Goal: Task Accomplishment & Management: Complete application form

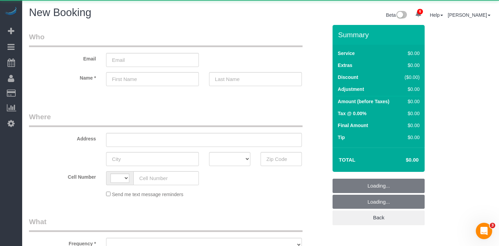
select select "number:89"
select select "number:90"
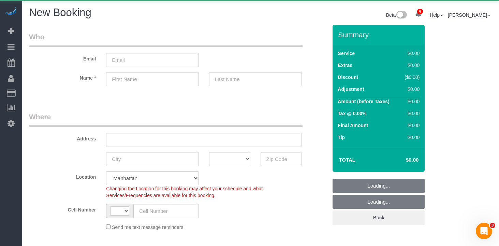
select select "string:[GEOGRAPHIC_DATA]"
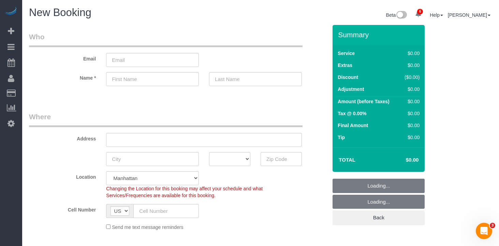
click at [176, 34] on legend "Who" at bounding box center [165, 39] width 273 height 15
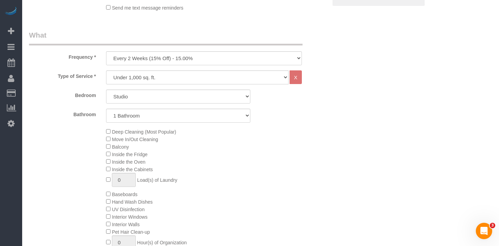
scroll to position [222, 0]
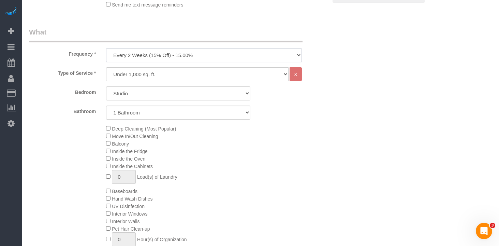
click at [174, 55] on select "One Time Weekly (20% Off) - 20.00% Every 2 Weeks (15% Off) - 15.00% Every 4 Wee…" at bounding box center [204, 55] width 196 height 14
select select "object:2392"
click at [167, 95] on select "Studio 1 Bedroom 2 Bedrooms 3 Bedrooms" at bounding box center [178, 93] width 144 height 14
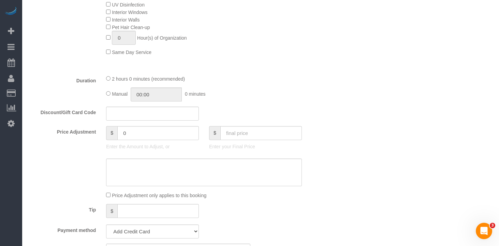
scroll to position [482, 0]
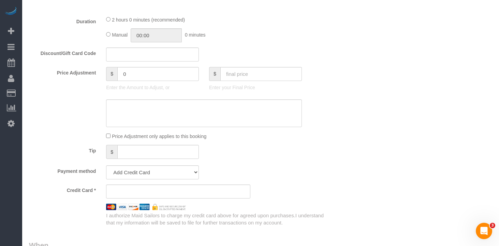
click at [336, 158] on div "Who Email Name * Where Address AK AL AR AZ CA CO CT DC DE FL GA HI IA ID IL IN …" at bounding box center [260, 99] width 463 height 1112
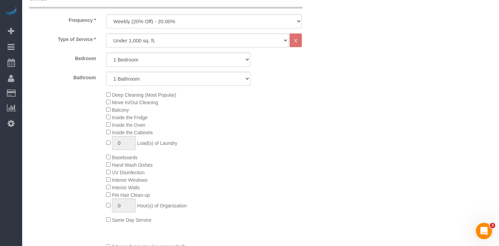
scroll to position [259, 0]
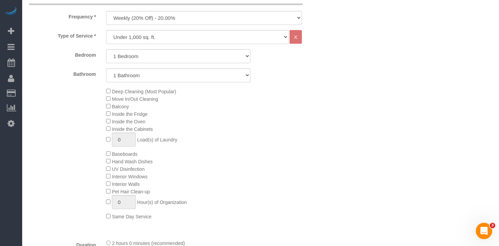
click at [303, 94] on div "Deep Cleaning (Most Popular) Move In/Out Cleaning Balcony Inside the Fridge Ins…" at bounding box center [217, 153] width 232 height 132
click at [148, 61] on select "Studio 1 Bedroom 2 Bedrooms 3 Bedrooms" at bounding box center [178, 56] width 144 height 14
select select "2"
click at [135, 74] on select "1 Bathroom 2 Bathrooms" at bounding box center [178, 75] width 144 height 14
select select "2"
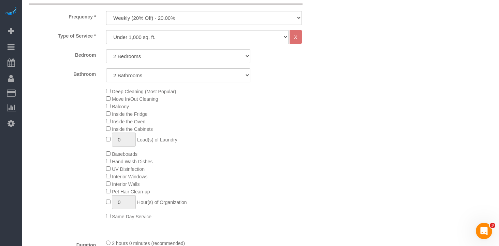
click at [280, 130] on div "Deep Cleaning (Most Popular) Move In/Out Cleaning Balcony Inside the Fridge Ins…" at bounding box center [217, 153] width 232 height 132
click at [300, 141] on div "Deep Cleaning (Most Popular) Move In/Out Cleaning Balcony Inside the Fridge Ins…" at bounding box center [217, 153] width 232 height 132
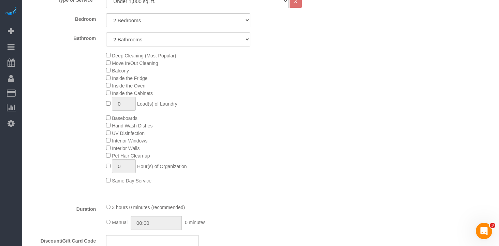
scroll to position [333, 0]
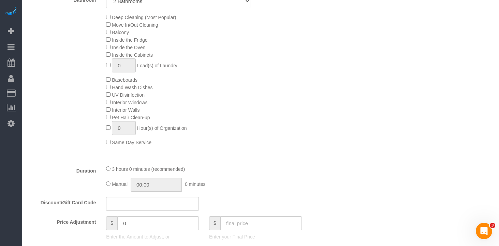
click at [284, 152] on div "Type of Service * Under 1,000 sq. ft. 1,001 - 1,500 sq. ft. 1,500+ sq. ft. Cust…" at bounding box center [178, 57] width 298 height 203
click at [278, 144] on div "Deep Cleaning (Most Popular) Move In/Out Cleaning Balcony Inside the Fridge Ins…" at bounding box center [217, 79] width 232 height 132
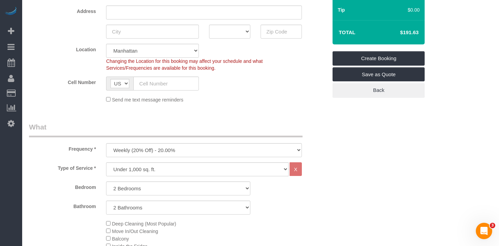
scroll to position [121, 0]
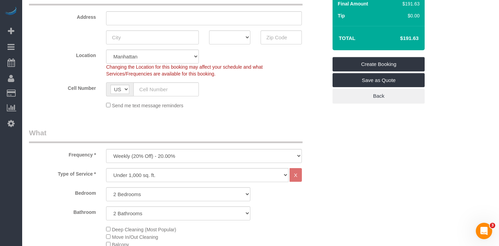
click at [226, 130] on legend "What" at bounding box center [165, 135] width 273 height 15
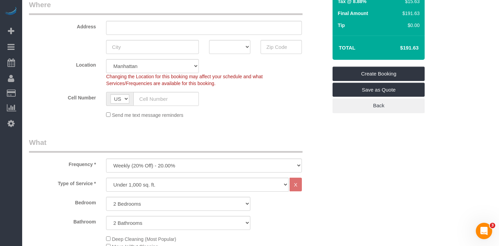
scroll to position [107, 0]
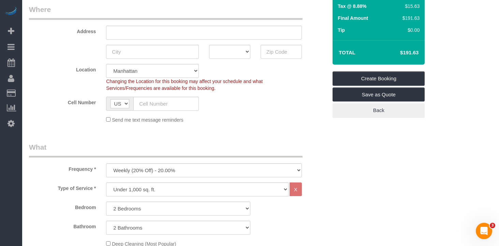
click at [180, 148] on legend "What" at bounding box center [165, 149] width 273 height 15
click at [180, 172] on select "One Time Weekly (20% Off) - 20.00% Every 2 Weeks (15% Off) - 15.00% Every 4 Wee…" at bounding box center [204, 170] width 196 height 14
select select "object:2391"
click at [250, 120] on div "Send me text message reminders" at bounding box center [204, 120] width 206 height 8
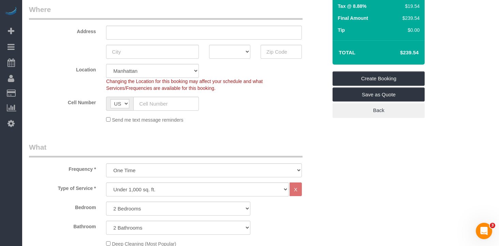
click at [224, 151] on legend "What" at bounding box center [165, 149] width 273 height 15
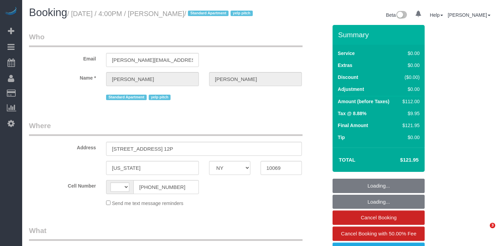
select select "NY"
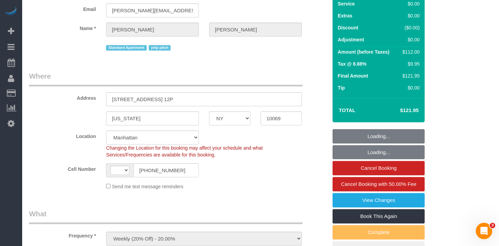
select select "object:446"
select select "string:[GEOGRAPHIC_DATA]"
select select "string:stripe-pm_1KRM4p4VGloSiKo7l1lnJ88I"
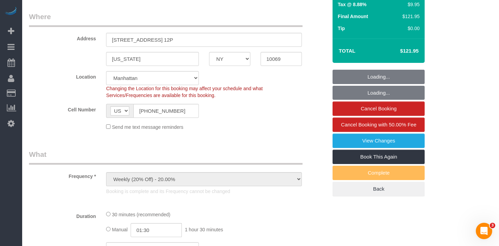
select select "number:89"
select select "number:90"
select select "number:15"
select select "number:5"
select select "number:21"
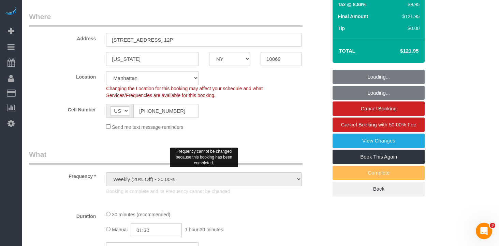
scroll to position [153, 0]
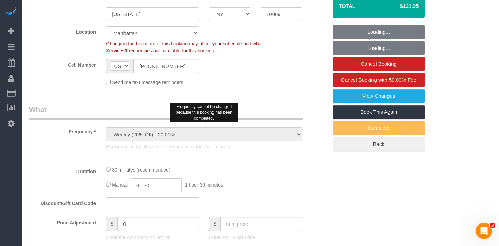
select select "spot1"
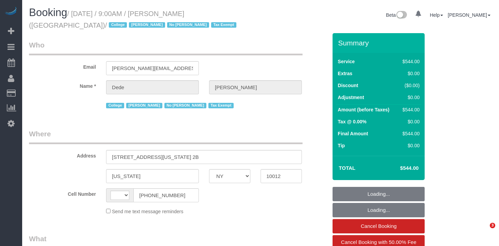
select select "NY"
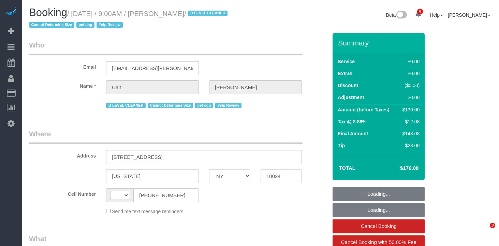
select select "NY"
select select "number:89"
select select "number:90"
select select "number:13"
select select "number:6"
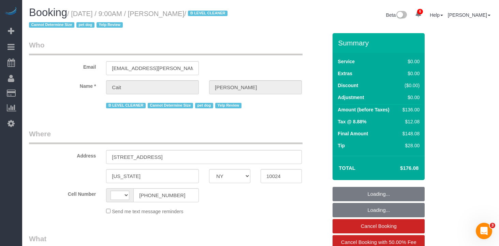
select select "string:[GEOGRAPHIC_DATA]"
select select "object:841"
select select "string:stripe-pm_1PtyBH4VGloSiKo7pgkIsidZ"
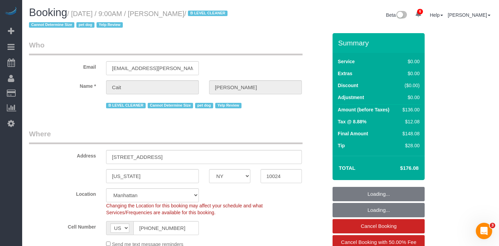
select select "1"
select select "spot1"
click at [77, 16] on small "/ August 12, 2025 / 9:00AM / Cait Williamson / B LEVEL CLEANER Cannot Determine…" at bounding box center [129, 19] width 200 height 19
select select "object:1377"
select select "1"
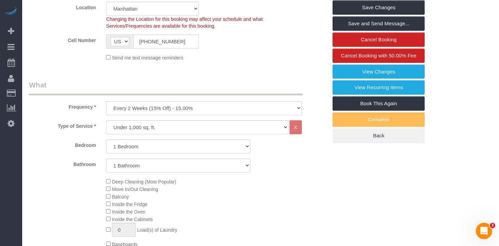
scroll to position [188, 0]
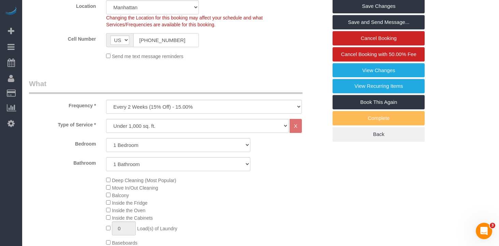
click at [154, 41] on input "(949) 290-4945" at bounding box center [165, 40] width 65 height 14
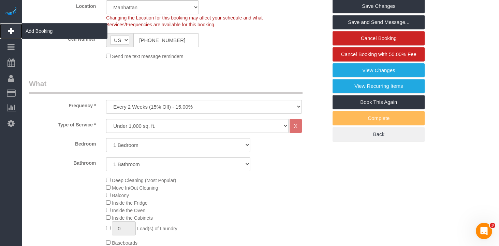
click at [42, 34] on span "Add Booking" at bounding box center [64, 31] width 85 height 16
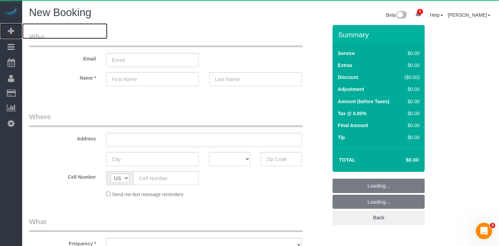
select select "object:2092"
select select "number:89"
select select "number:90"
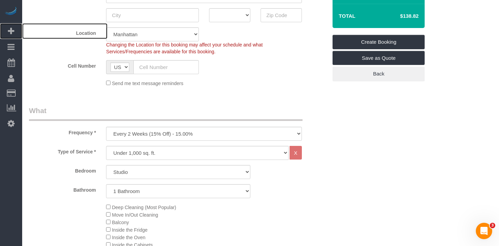
scroll to position [159, 0]
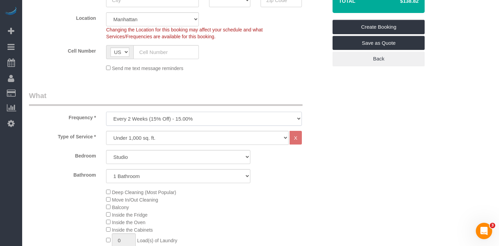
click at [147, 118] on select "One Time Weekly (20% Off) - 20.00% Every 2 Weeks (15% Off) - 15.00% Every 4 Wee…" at bounding box center [204, 119] width 196 height 14
select select "object:2768"
click at [137, 135] on select "Under 1,000 sq. ft. 1,001 - 1,500 sq. ft. 1,500+ sq. ft. Custom Cleaning Office…" at bounding box center [197, 138] width 182 height 14
click at [135, 150] on select "Studio 1 Bedroom 2 Bedrooms 3 Bedrooms" at bounding box center [178, 157] width 144 height 14
click at [133, 155] on select "Studio 1 Bedroom 2 Bedrooms 3 Bedrooms" at bounding box center [178, 157] width 144 height 14
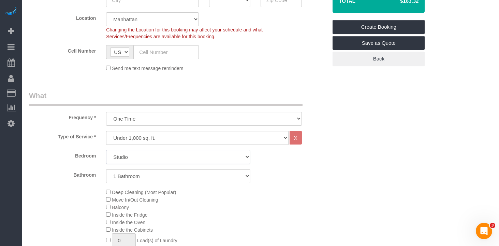
select select "2"
click at [154, 179] on select "1 Bathroom 2 Bathrooms" at bounding box center [178, 176] width 144 height 14
select select "2"
click at [147, 157] on select "Studio 1 Bedroom 2 Bedrooms 3 Bedrooms" at bounding box center [178, 157] width 144 height 14
select select "3"
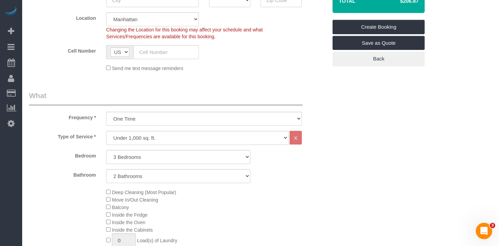
click at [56, 165] on div "Bedroom Studio 1 Bedroom 2 Bedrooms 3 Bedrooms Bathroom 1 Bathroom 2 Bathrooms" at bounding box center [178, 166] width 298 height 33
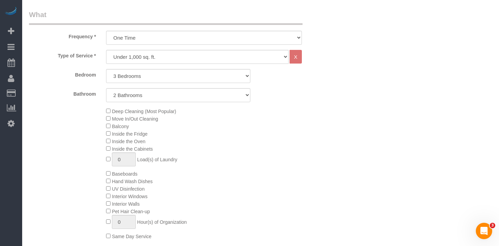
scroll to position [282, 0]
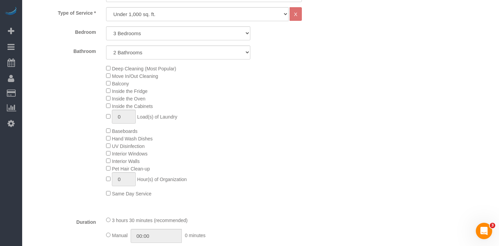
click at [259, 140] on div "Deep Cleaning (Most Popular) Move In/Out Cleaning Balcony Inside the Fridge Ins…" at bounding box center [217, 130] width 232 height 132
click at [289, 138] on div "Deep Cleaning (Most Popular) Move In/Out Cleaning Balcony Inside the Fridge Ins…" at bounding box center [217, 130] width 232 height 132
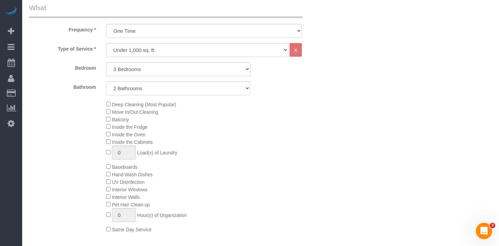
scroll to position [244, 0]
click at [158, 52] on select "Under 1,000 sq. ft. 1,001 - 1,500 sq. ft. 1,500+ sq. ft. Custom Cleaning Office…" at bounding box center [197, 52] width 182 height 14
select select "308"
select select "1"
select select "120"
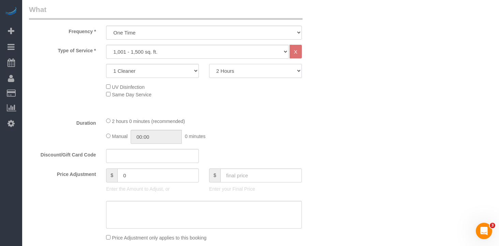
click at [233, 72] on select "2 Hours 2.5 Hours 3 Hours 3.5 Hours 4 Hours 4.5 Hours 5 Hours 5.5 Hours 6 Hours…" at bounding box center [255, 71] width 93 height 14
click at [164, 74] on select "1 Cleaner 2 Cleaners 3 Cleaners 4 Cleaners 5 Cleaners" at bounding box center [152, 71] width 93 height 14
click at [154, 49] on select "Under 1,000 sq. ft. 1,001 - 1,500 sq. ft. 1,500+ sq. ft. Custom Cleaning Office…" at bounding box center [197, 52] width 182 height 14
select select "212"
select select "2"
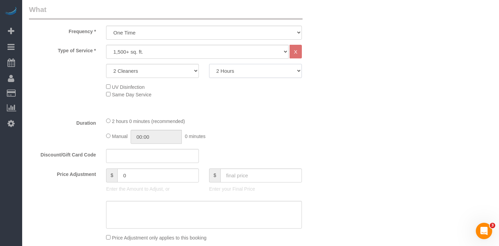
click at [235, 72] on select "2 Hours 2.5 Hours 3 Hours 3.5 Hours 4 Hours 4.5 Hours 5 Hours 5.5 Hours 6 Hours…" at bounding box center [255, 71] width 93 height 14
select select "210"
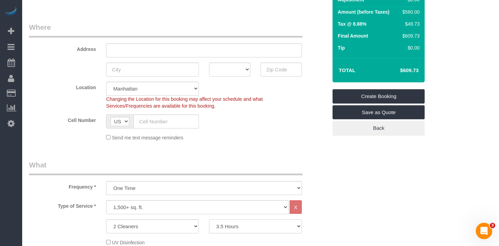
scroll to position [84, 0]
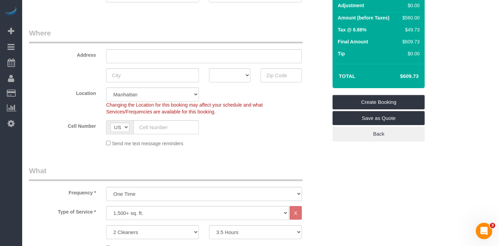
drag, startPoint x: 291, startPoint y: 130, endPoint x: 270, endPoint y: 134, distance: 21.0
click at [291, 130] on div "Cell Number AF AL DZ AD AO AI AQ AG AR AM AW AU AT AZ BS BH BD BB BY BE BZ BJ B…" at bounding box center [178, 127] width 309 height 14
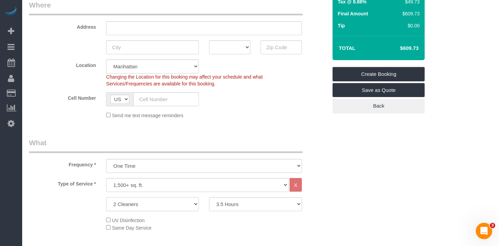
click at [168, 206] on select "2 Cleaners 3 Cleaners 4 Cleaners 5 Cleaners" at bounding box center [152, 204] width 93 height 14
select select "3"
click at [249, 115] on div "Send me text message reminders" at bounding box center [204, 115] width 206 height 8
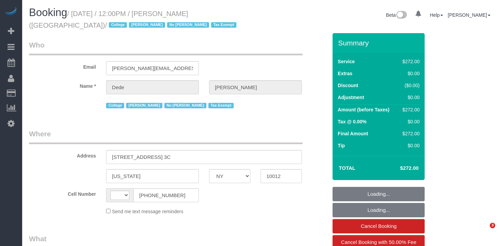
select select "NY"
select select "240"
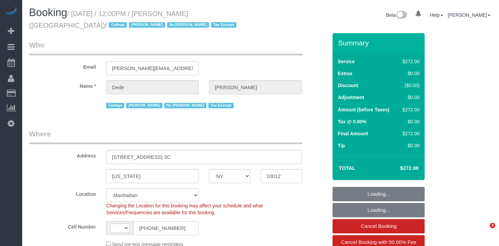
select select "string:[GEOGRAPHIC_DATA]"
select select "object:1568"
select select "spot1"
